Goal: Navigation & Orientation: Find specific page/section

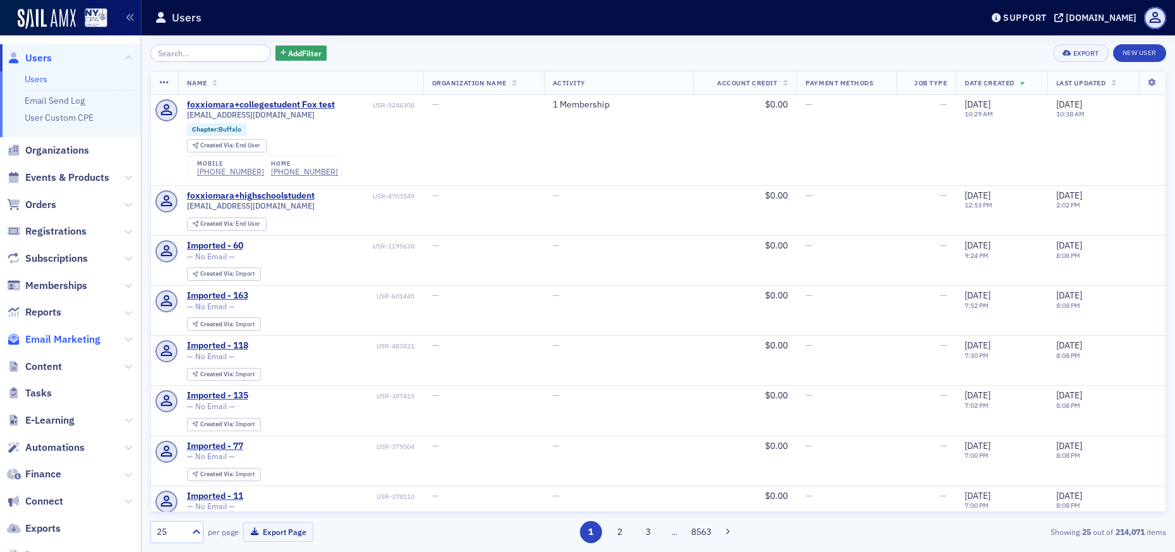
click at [73, 333] on span "Email Marketing" at bounding box center [62, 339] width 75 height 14
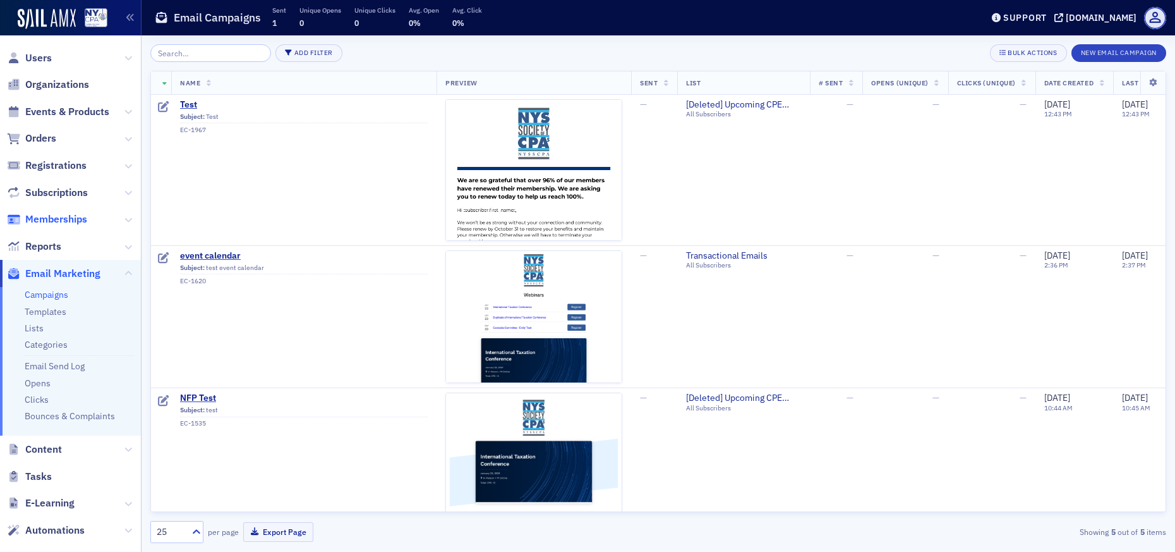
click at [72, 217] on span "Memberships" at bounding box center [56, 219] width 62 height 14
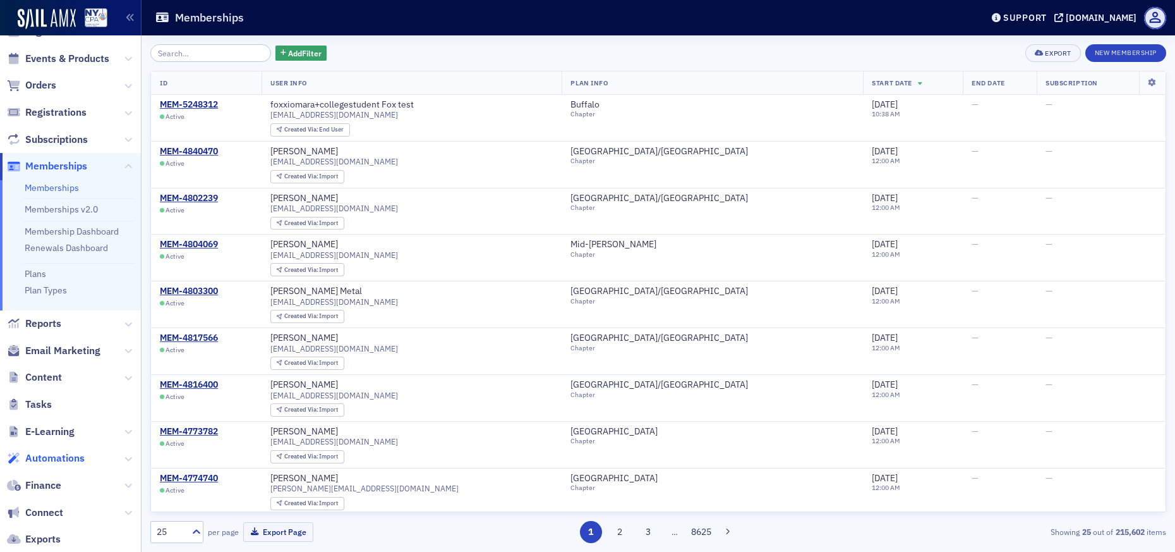
scroll to position [132, 0]
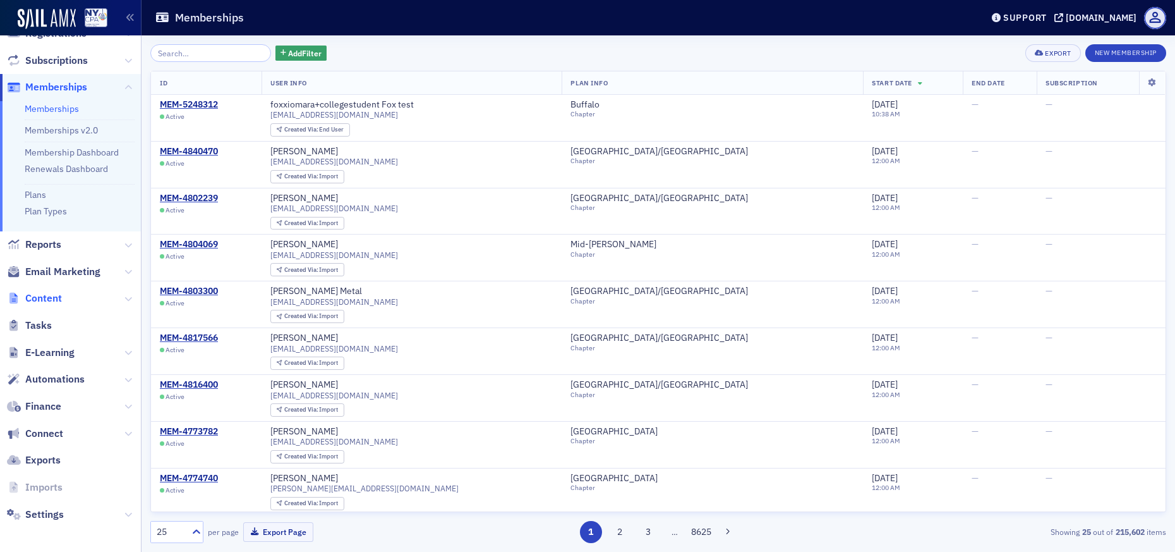
click at [56, 298] on span "Content" at bounding box center [43, 298] width 37 height 14
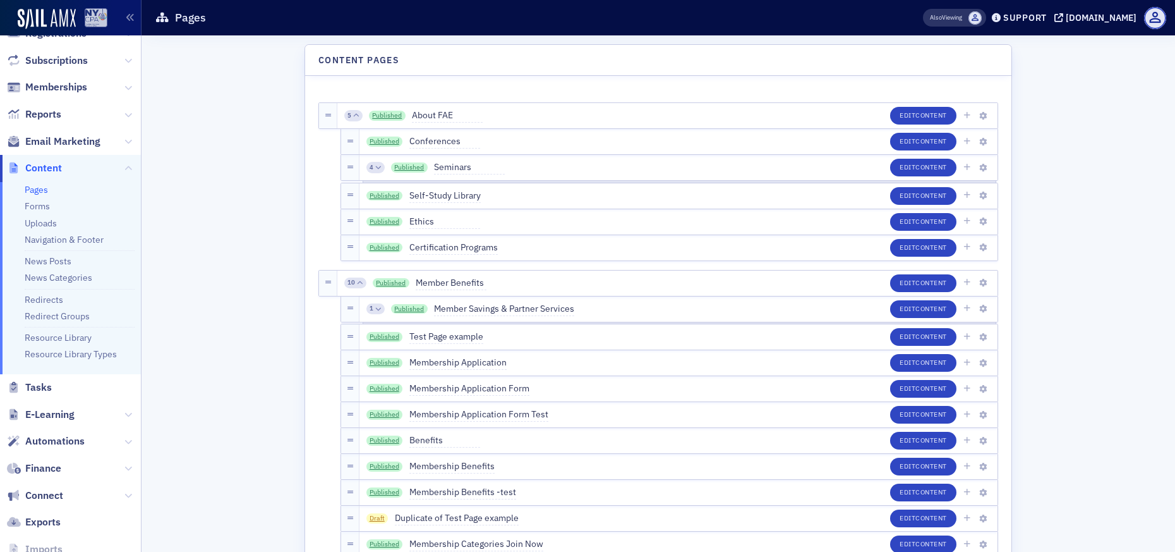
click at [92, 19] on img at bounding box center [96, 18] width 23 height 20
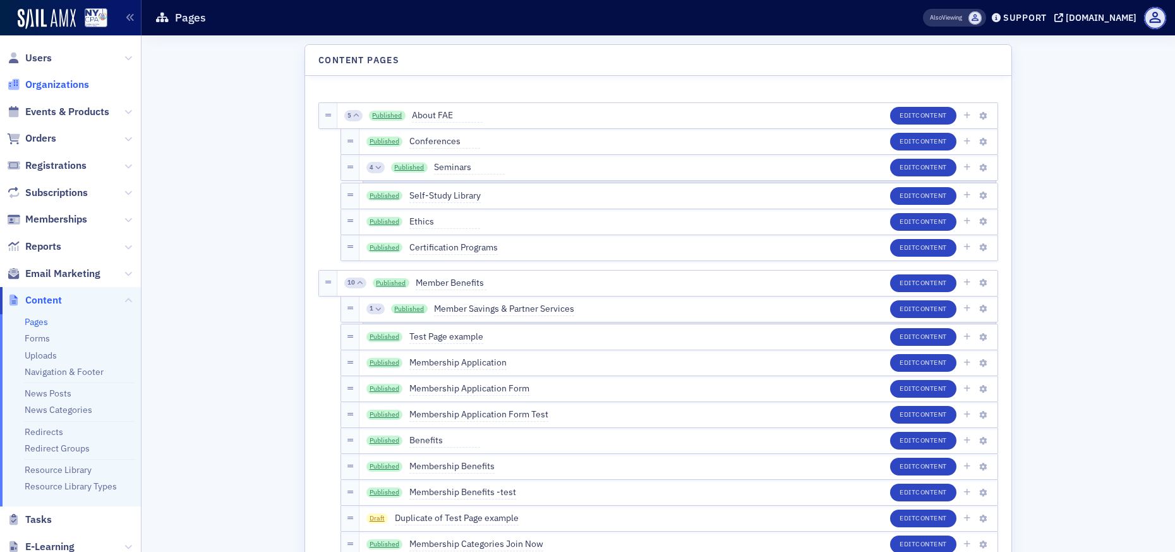
click at [80, 87] on span "Organizations" at bounding box center [57, 85] width 64 height 14
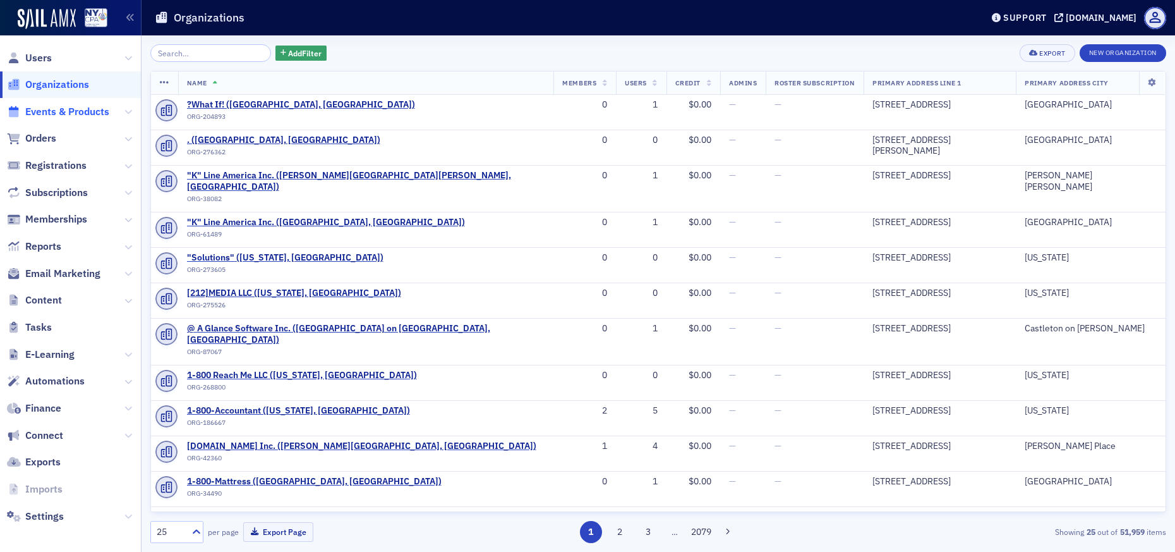
click at [63, 109] on span "Events & Products" at bounding box center [67, 112] width 84 height 14
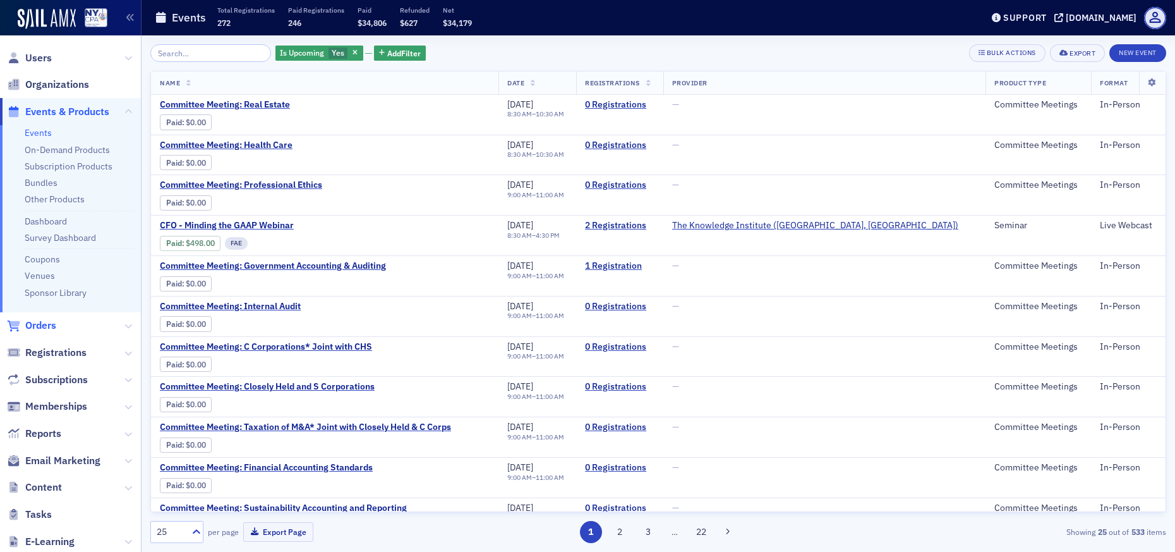
click at [55, 332] on span "Orders" at bounding box center [40, 325] width 31 height 14
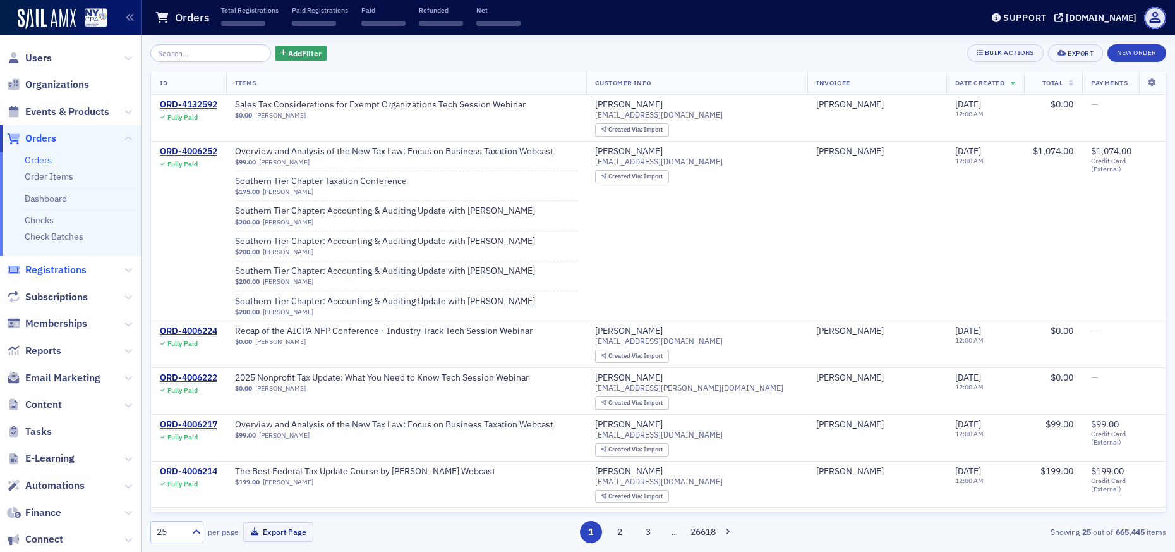
click at [60, 269] on span "Registrations" at bounding box center [55, 270] width 61 height 14
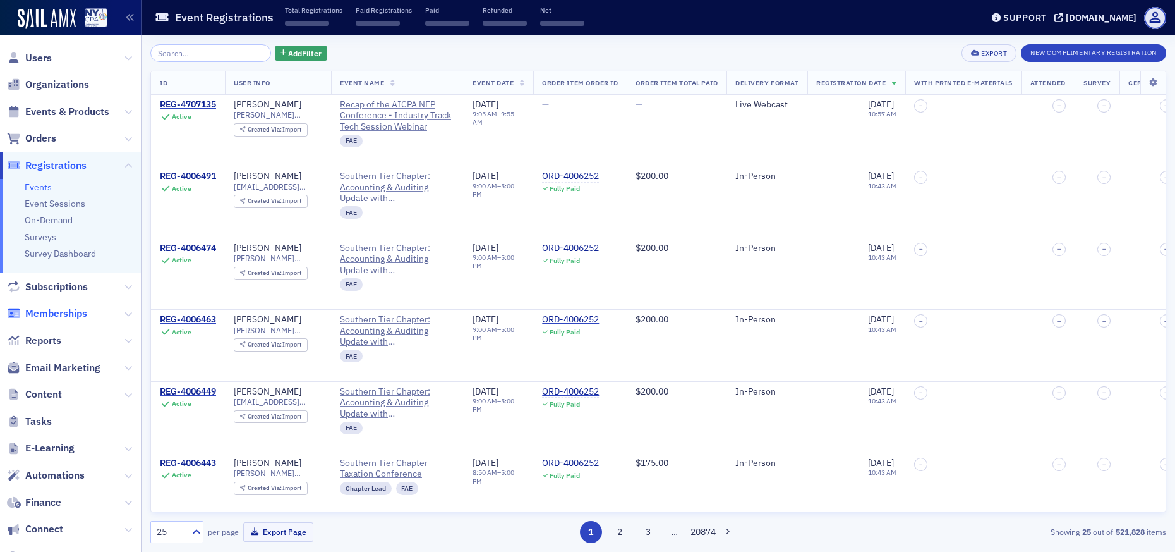
click at [56, 310] on span "Memberships" at bounding box center [56, 313] width 62 height 14
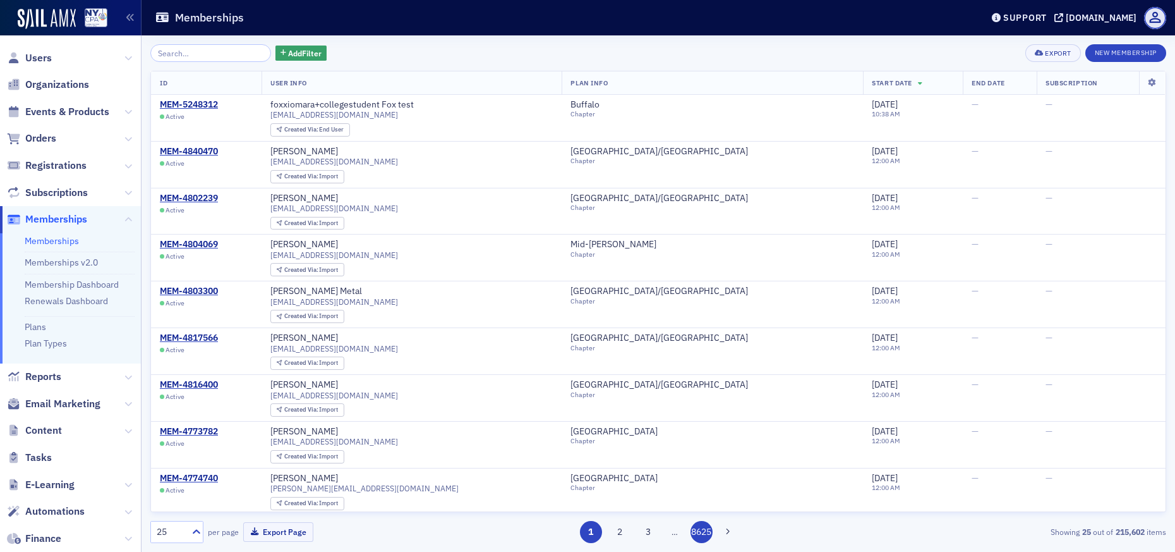
click at [700, 538] on button "8625" at bounding box center [702, 532] width 22 height 22
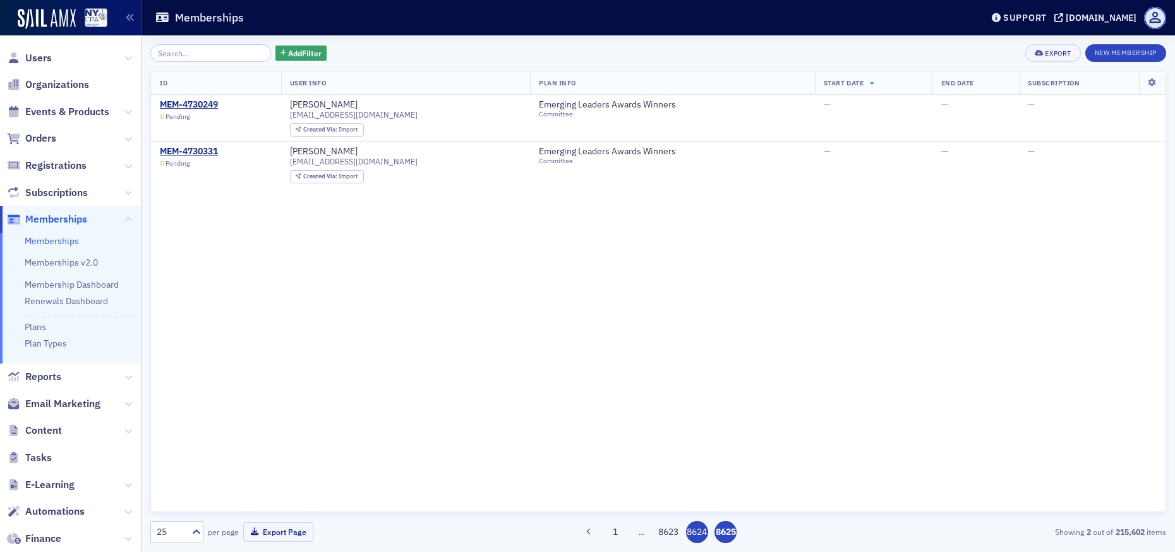
click at [707, 532] on button "8624" at bounding box center [697, 532] width 22 height 22
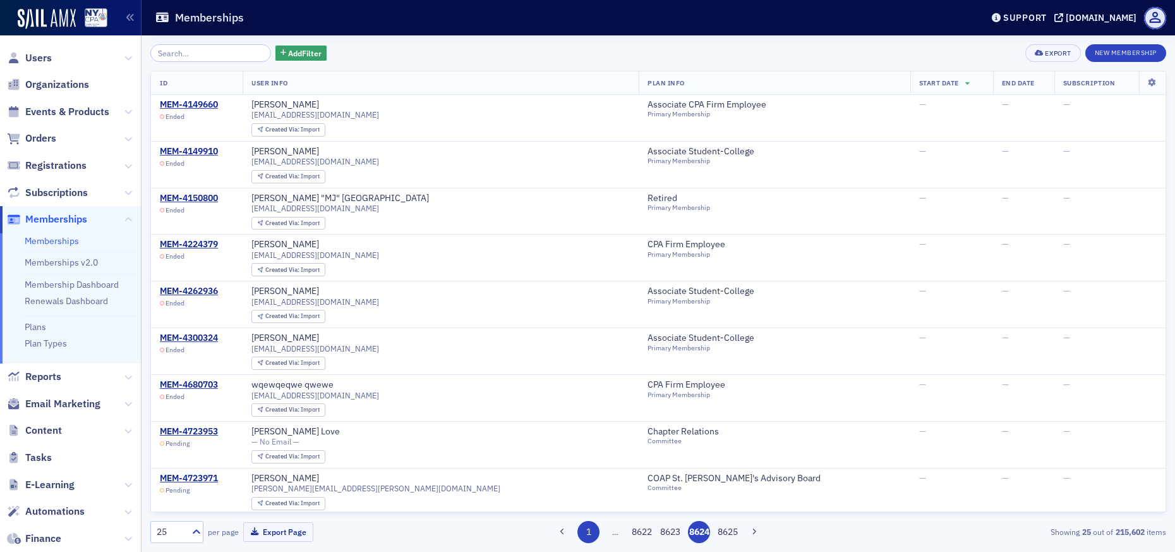
click at [581, 535] on button "1" at bounding box center [589, 532] width 22 height 22
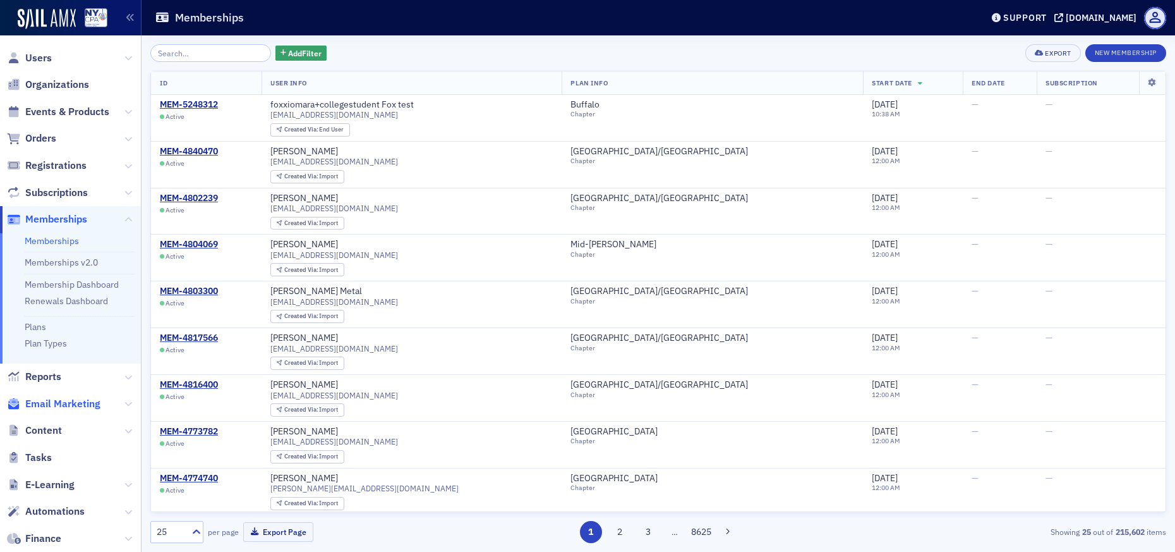
click at [64, 399] on span "Email Marketing" at bounding box center [62, 404] width 75 height 14
